Goal: Information Seeking & Learning: Learn about a topic

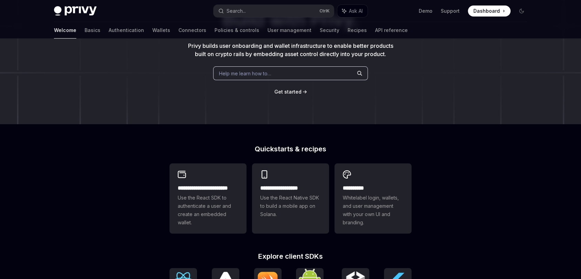
scroll to position [76, 0]
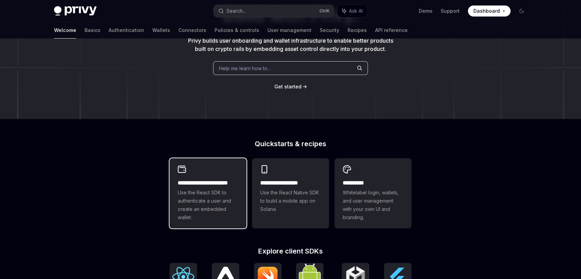
click at [200, 202] on span "Use the React SDK to authenticate a user and create an embedded wallet." at bounding box center [208, 204] width 61 height 33
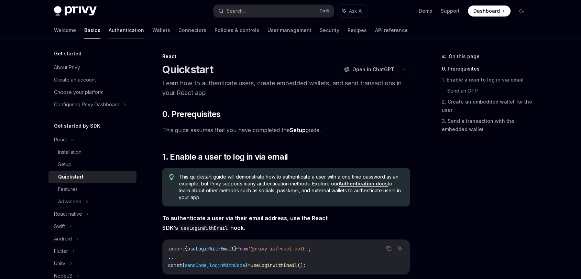
click at [109, 32] on link "Authentication" at bounding box center [126, 30] width 35 height 17
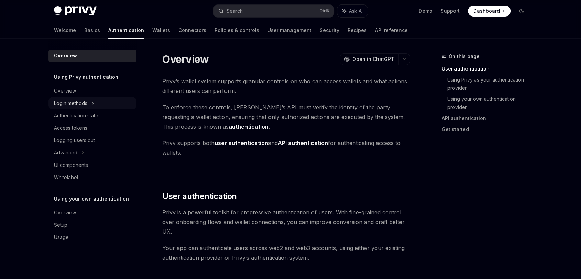
click at [82, 101] on div "Login methods" at bounding box center [70, 103] width 33 height 8
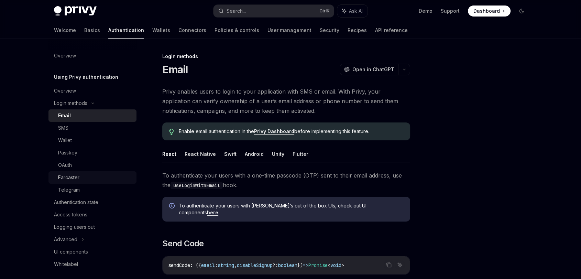
click at [85, 178] on div "Farcaster" at bounding box center [95, 177] width 74 height 8
type textarea "*"
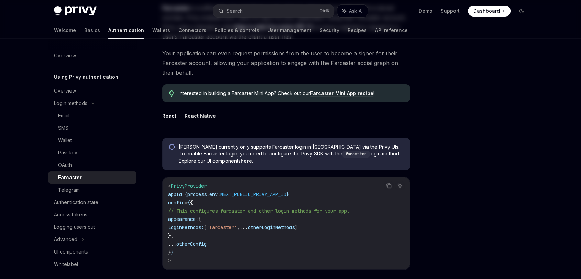
scroll to position [115, 0]
